Goal: Register for event/course

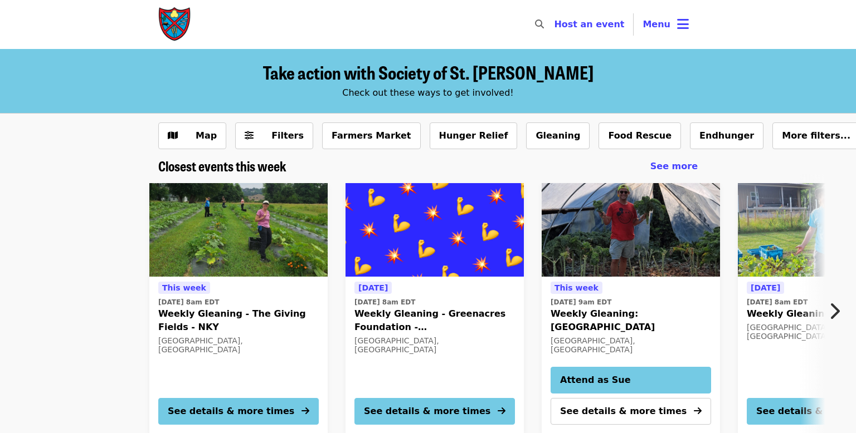
click at [836, 313] on icon "chevron-right icon" at bounding box center [833, 311] width 11 height 21
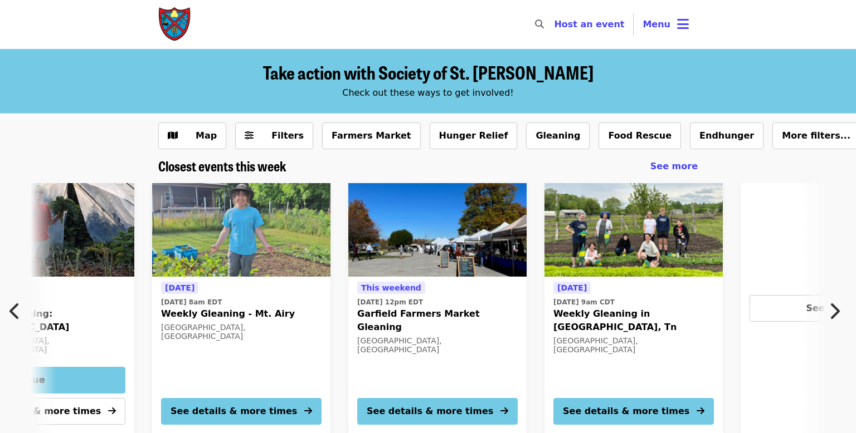
scroll to position [0, 599]
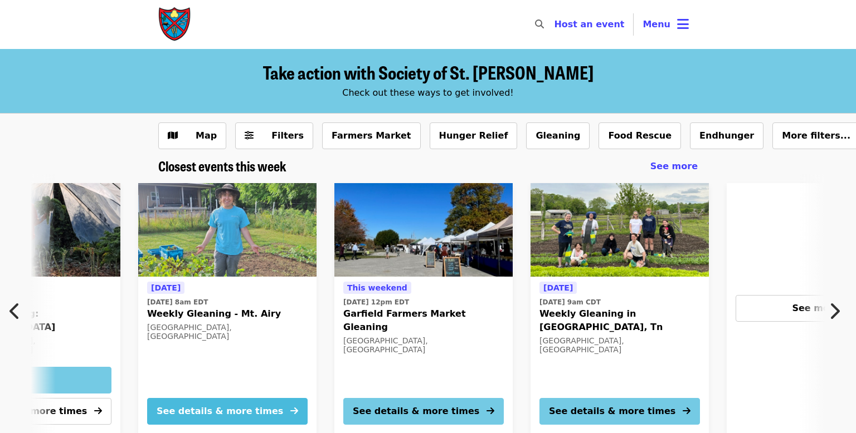
click at [194, 413] on div "See details & more times" at bounding box center [220, 411] width 126 height 13
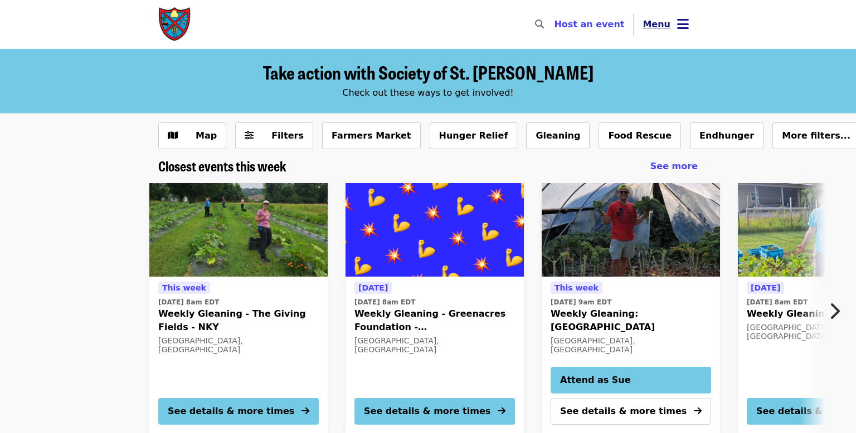
click at [681, 26] on icon "bars icon" at bounding box center [683, 24] width 12 height 16
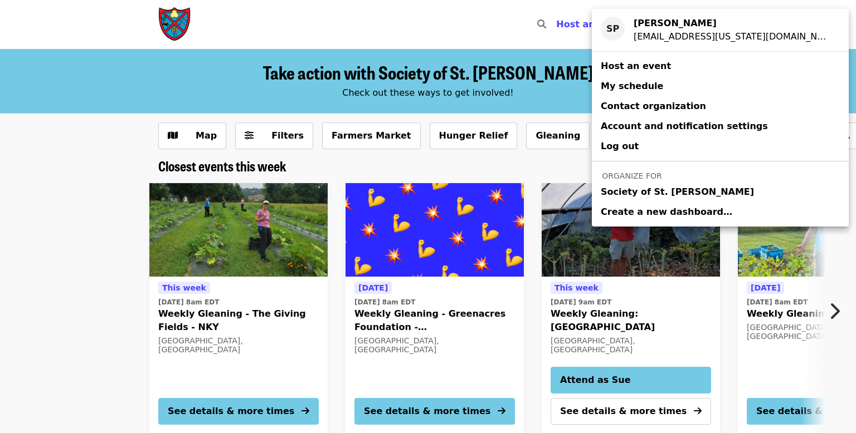
click at [642, 194] on span "Society of St. Andrew" at bounding box center [677, 192] width 153 height 13
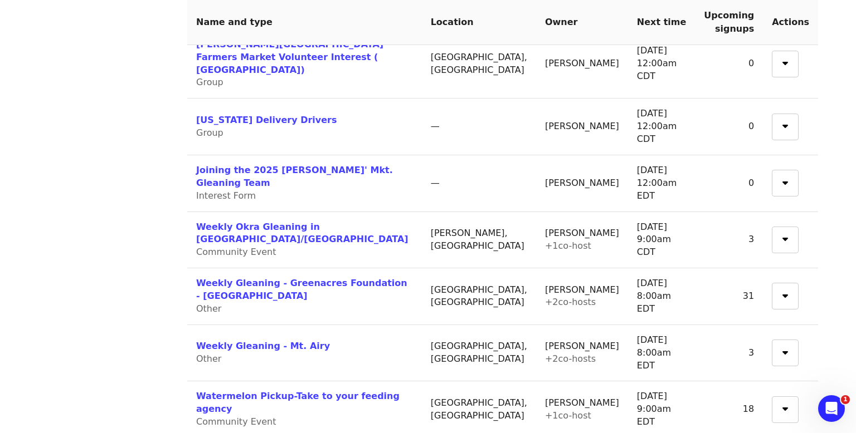
scroll to position [369, 0]
click at [260, 340] on link "Weekly Gleaning - Mt. Airy" at bounding box center [263, 345] width 134 height 11
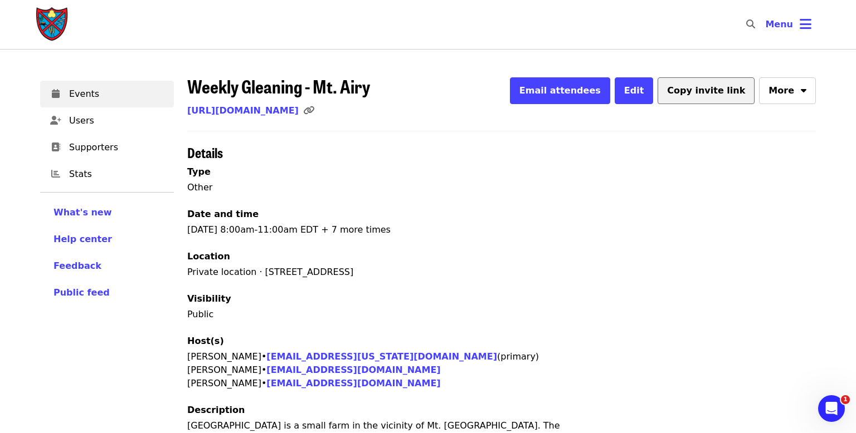
click at [720, 89] on span "Copy invite link" at bounding box center [706, 90] width 78 height 11
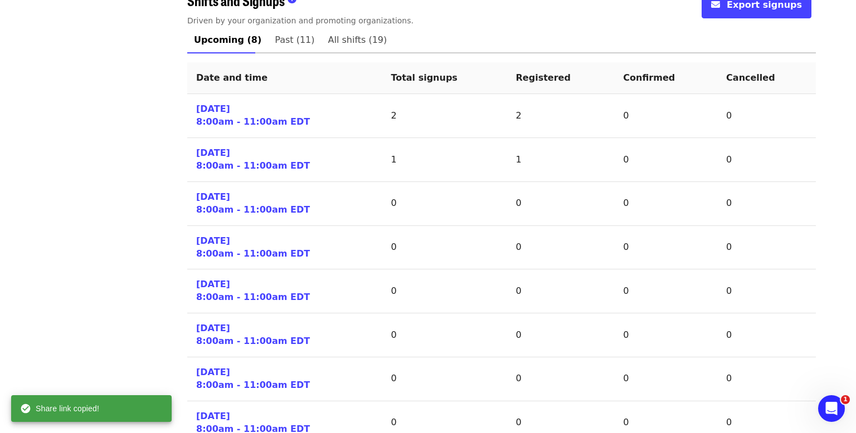
scroll to position [494, 0]
